Goal: Check status: Check status

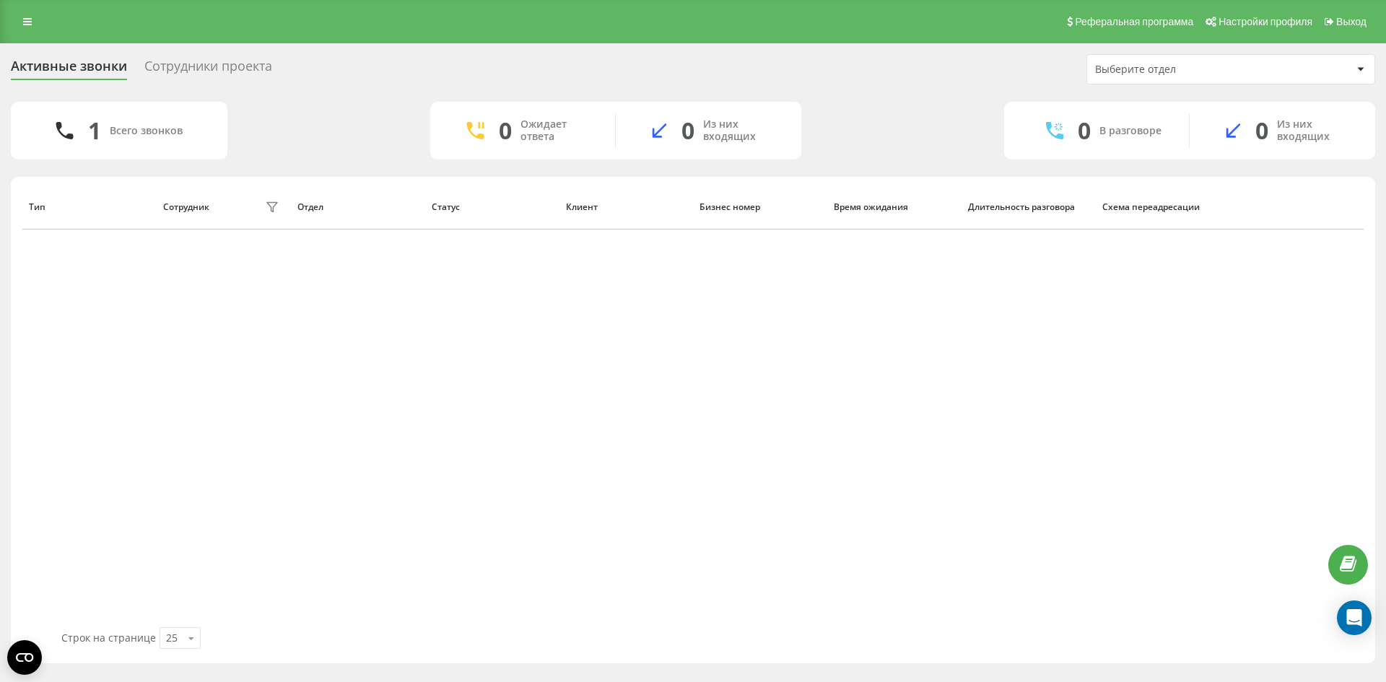
click at [22, 18] on link at bounding box center [27, 22] width 26 height 20
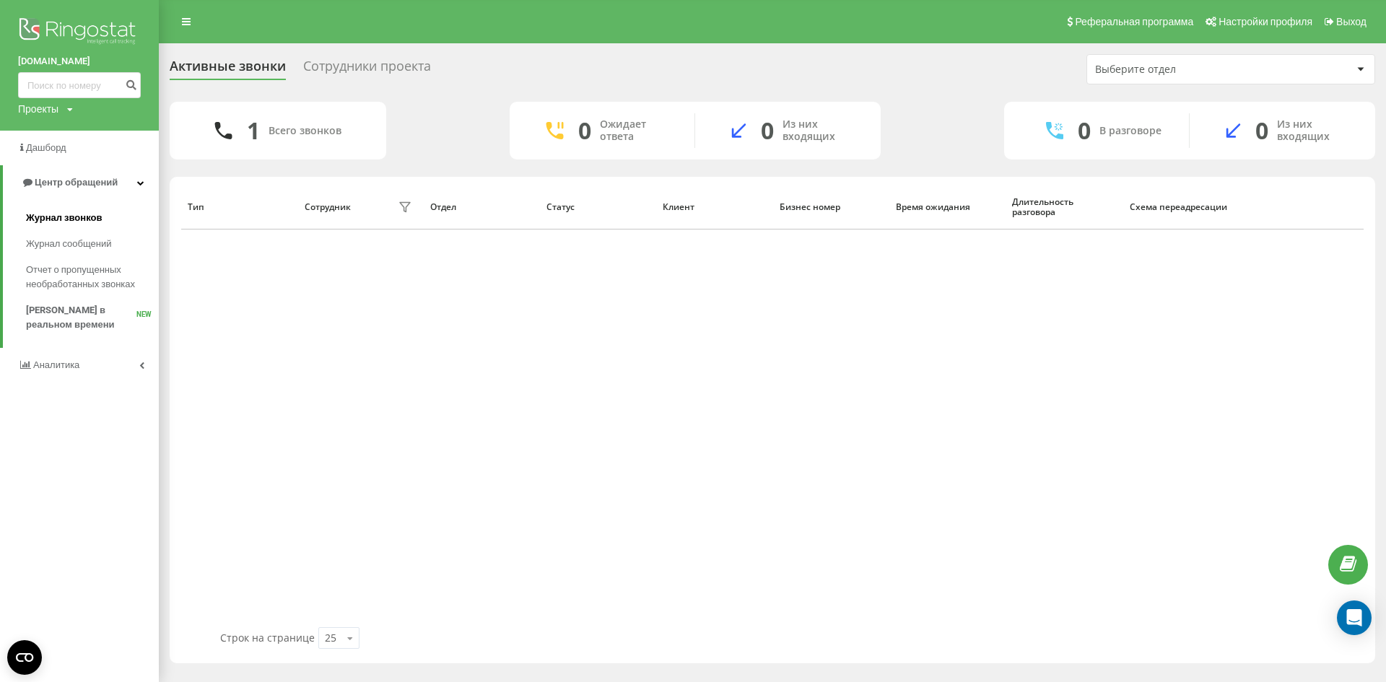
click at [61, 212] on span "Журнал звонков" at bounding box center [64, 218] width 76 height 14
click at [105, 220] on link "Журнал звонков" at bounding box center [92, 218] width 133 height 26
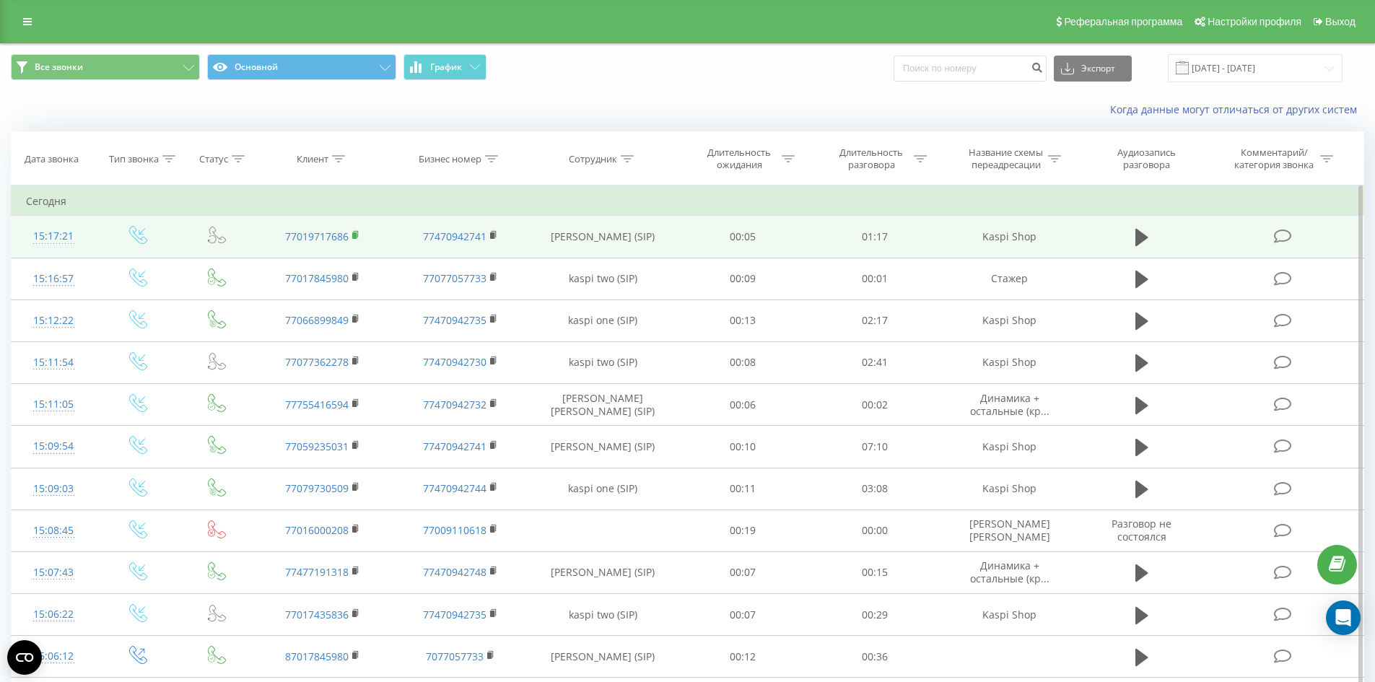
click at [357, 234] on icon at bounding box center [356, 235] width 8 height 10
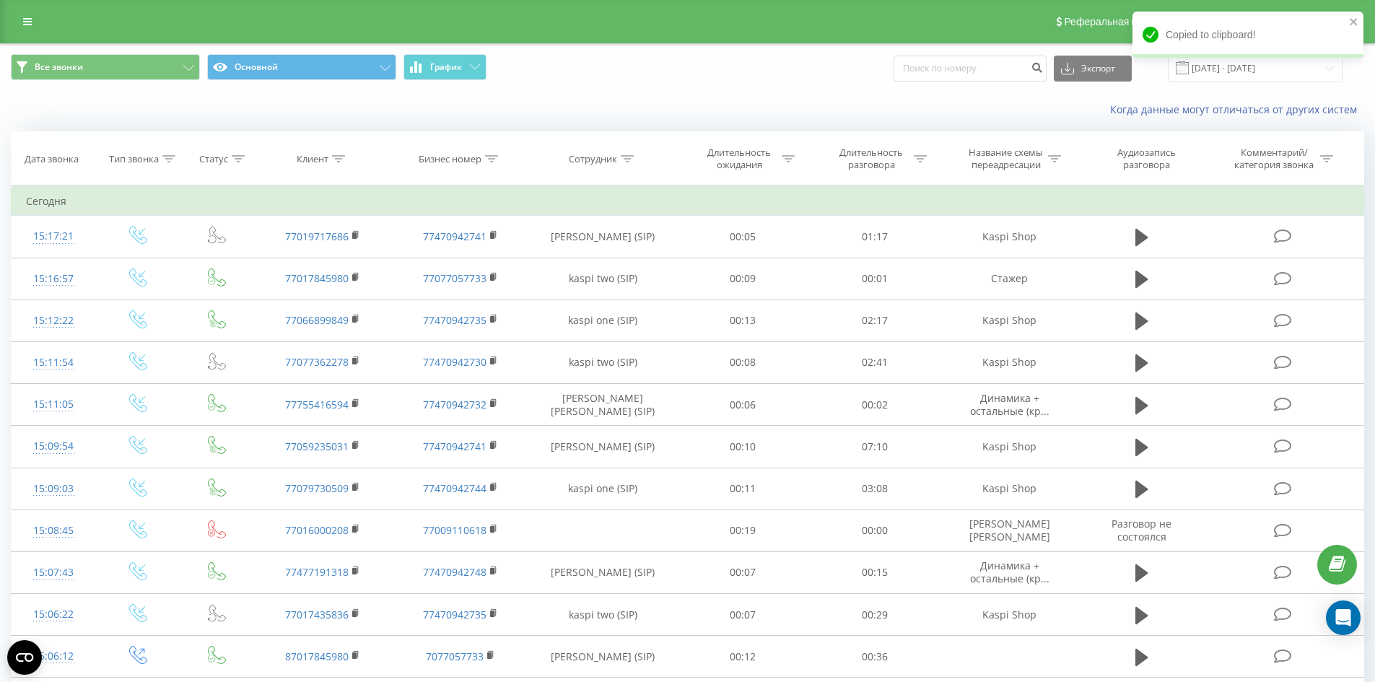
click at [43, 23] on div "Реферальная программа Настройки профиля Выход" at bounding box center [687, 21] width 1375 height 43
click at [28, 23] on icon at bounding box center [27, 22] width 9 height 10
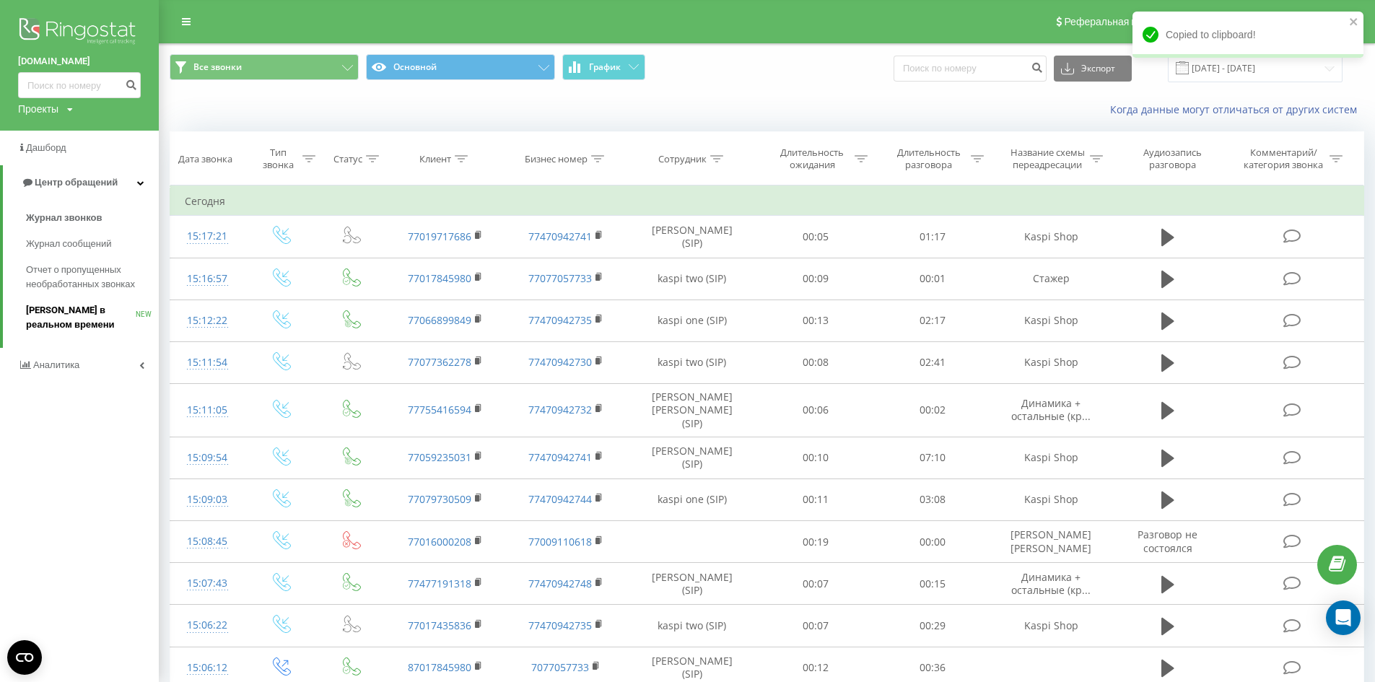
click at [68, 319] on span "[PERSON_NAME] в реальном времени" at bounding box center [81, 317] width 110 height 29
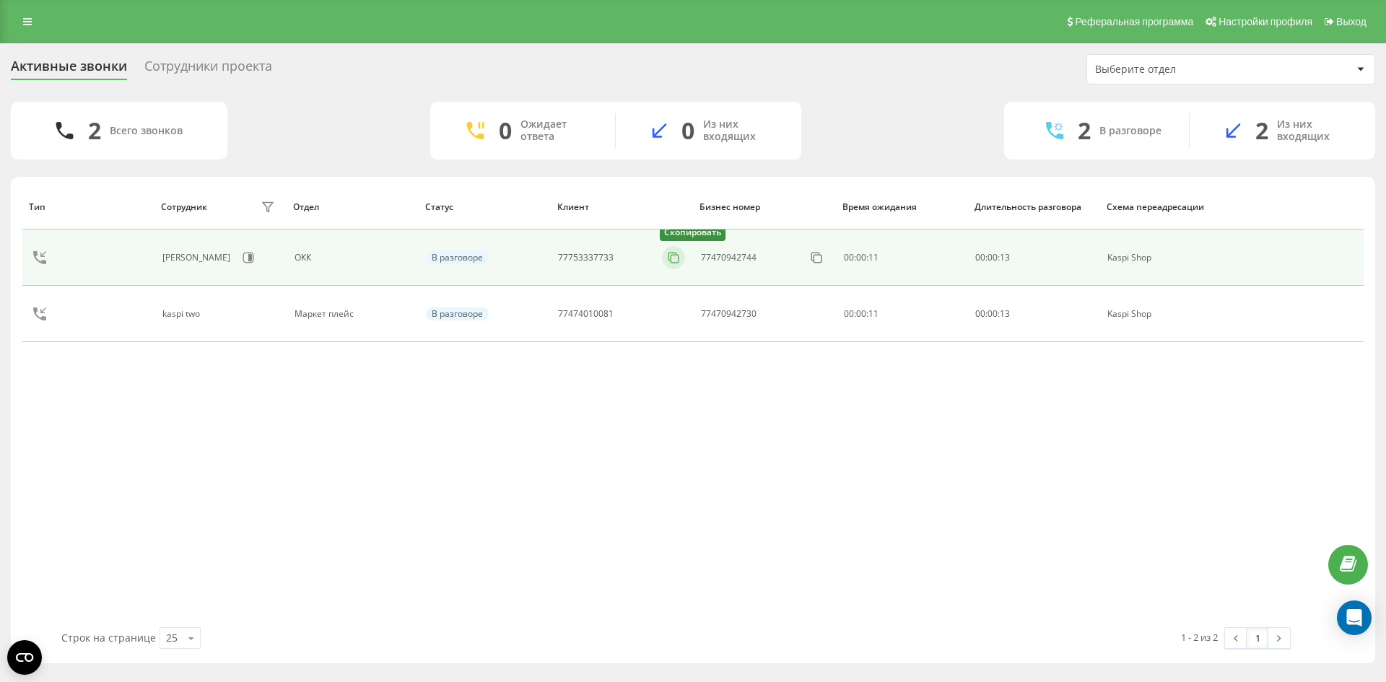
click at [676, 258] on icon at bounding box center [673, 257] width 14 height 14
click at [683, 261] on button at bounding box center [673, 258] width 23 height 16
